Goal: Task Accomplishment & Management: Complete application form

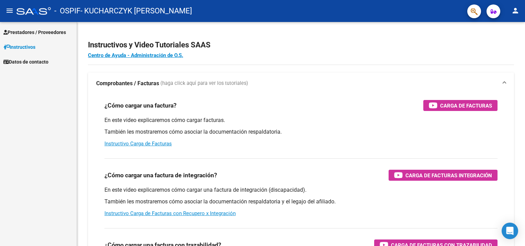
click at [36, 30] on span "Prestadores / Proveedores" at bounding box center [34, 33] width 63 height 8
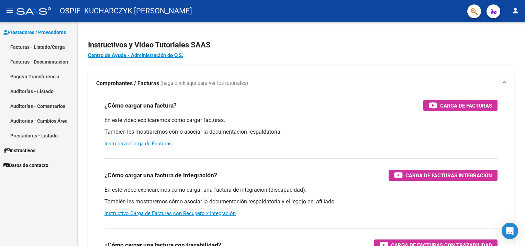
click at [54, 47] on link "Facturas - Listado/Carga" at bounding box center [38, 47] width 77 height 15
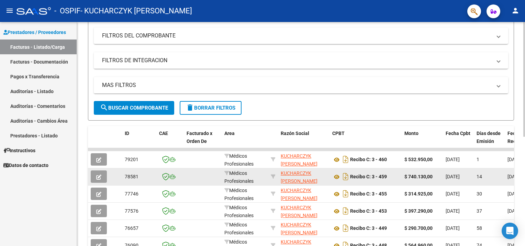
scroll to position [103, 0]
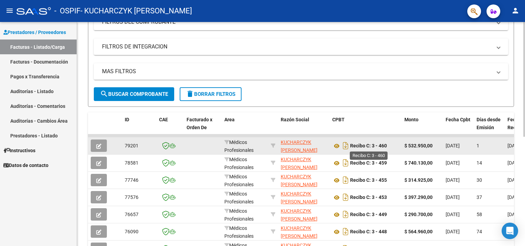
click at [378, 143] on strong "Recibo C: 3 - 460" at bounding box center [368, 145] width 37 height 5
click at [99, 145] on icon "button" at bounding box center [98, 146] width 5 height 5
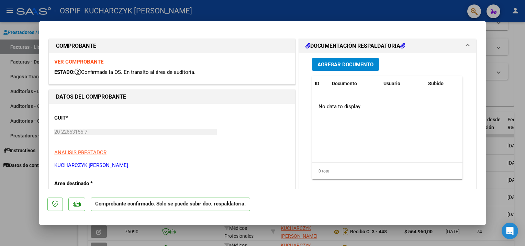
type input "$ 0,00"
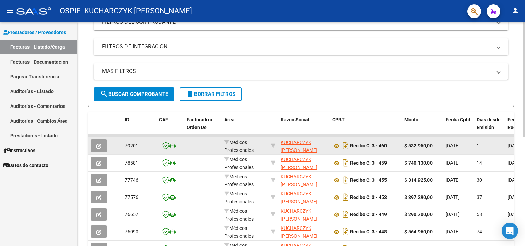
click at [426, 145] on strong "$ 532.950,00" at bounding box center [418, 145] width 28 height 5
click at [460, 148] on span "[DATE]" at bounding box center [453, 145] width 14 height 5
click at [511, 145] on span "[DATE]" at bounding box center [514, 145] width 14 height 5
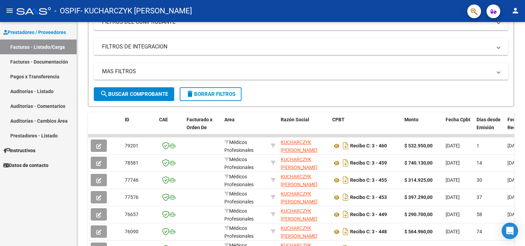
click at [25, 59] on link "Facturas - Documentación" at bounding box center [38, 61] width 77 height 15
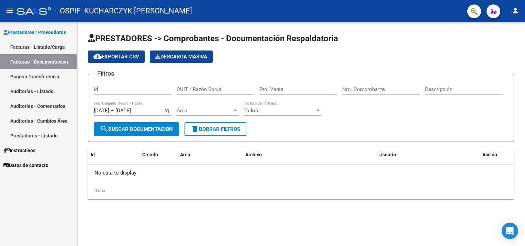
click at [30, 46] on link "Facturas - Listado/Carga" at bounding box center [38, 47] width 77 height 15
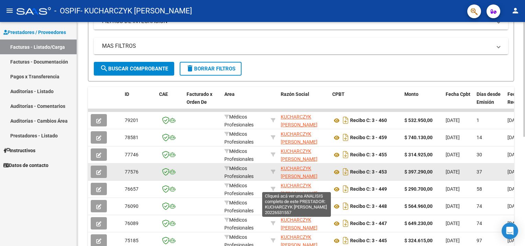
scroll to position [135, 0]
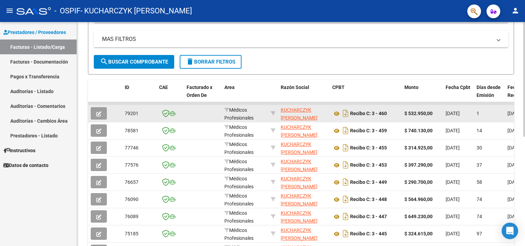
click at [186, 114] on datatable-body-cell at bounding box center [203, 113] width 38 height 17
drag, startPoint x: 186, startPoint y: 114, endPoint x: 182, endPoint y: 108, distance: 7.0
click at [182, 108] on datatable-body-cell at bounding box center [169, 113] width 27 height 17
click at [97, 112] on icon "button" at bounding box center [98, 113] width 5 height 5
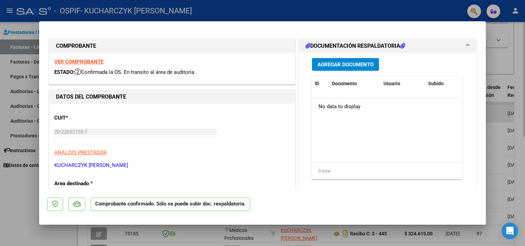
type input "$ 0,00"
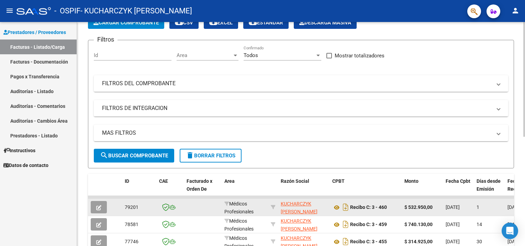
scroll to position [0, 0]
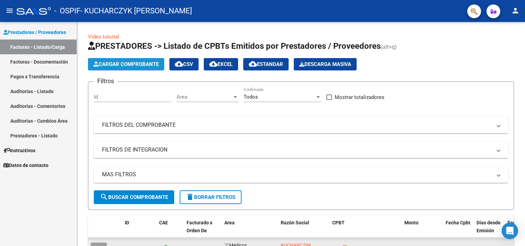
click at [118, 65] on span "Cargar Comprobante" at bounding box center [125, 64] width 65 height 6
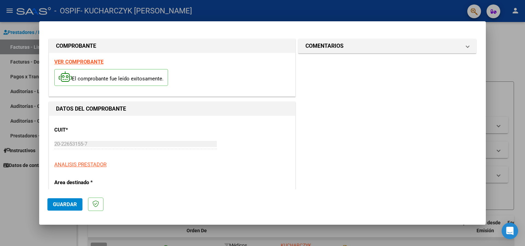
drag, startPoint x: 68, startPoint y: 202, endPoint x: 77, endPoint y: 202, distance: 8.6
click at [68, 202] on span "Guardar" at bounding box center [65, 204] width 24 height 6
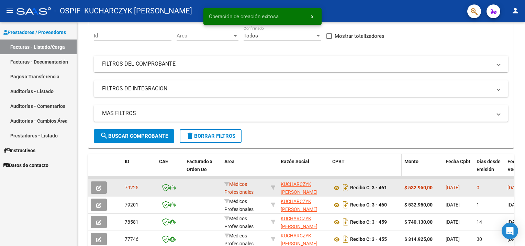
scroll to position [69, 0]
